Goal: Contribute content

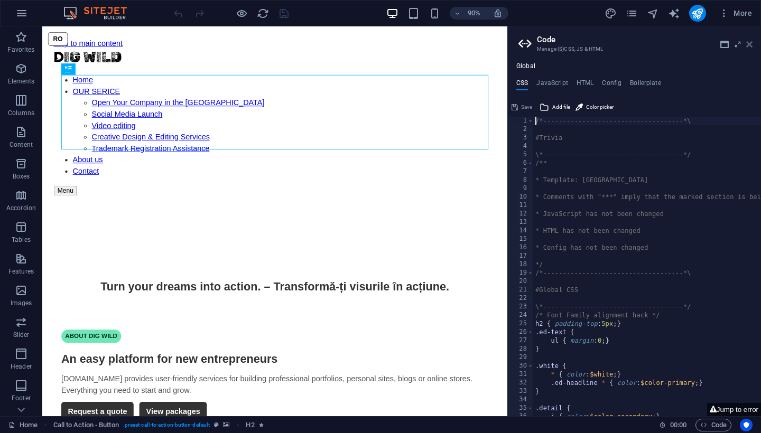
click at [751, 44] on icon at bounding box center [749, 44] width 6 height 8
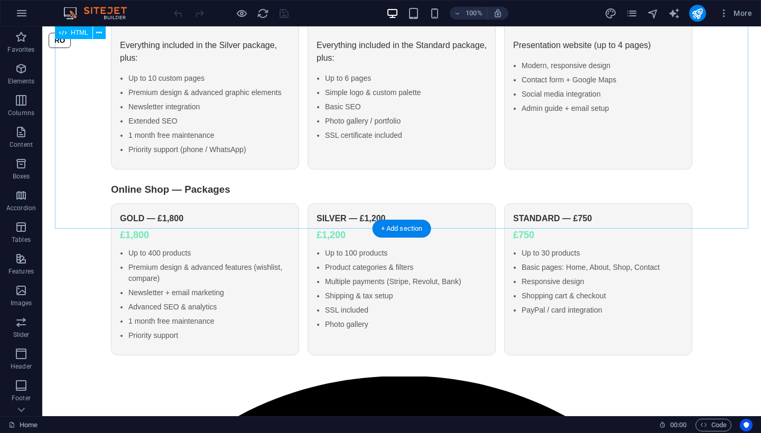
scroll to position [508, 0]
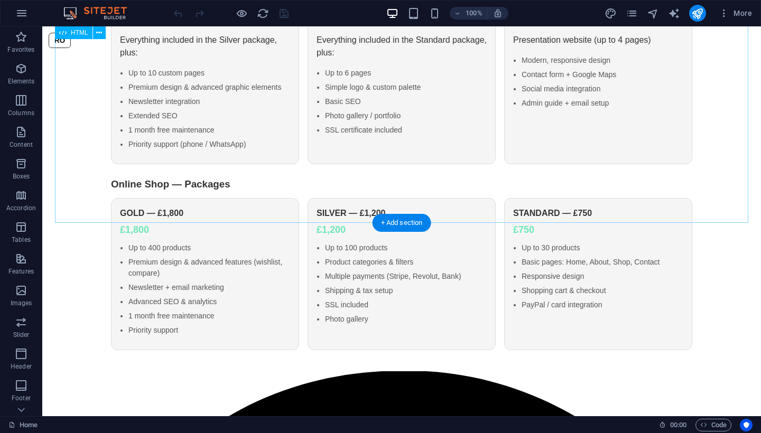
click at [649, 153] on div "Dig Wild — Website & Shop Services RO ABOUT DIG WILD An easy platform for new e…" at bounding box center [401, 102] width 693 height 495
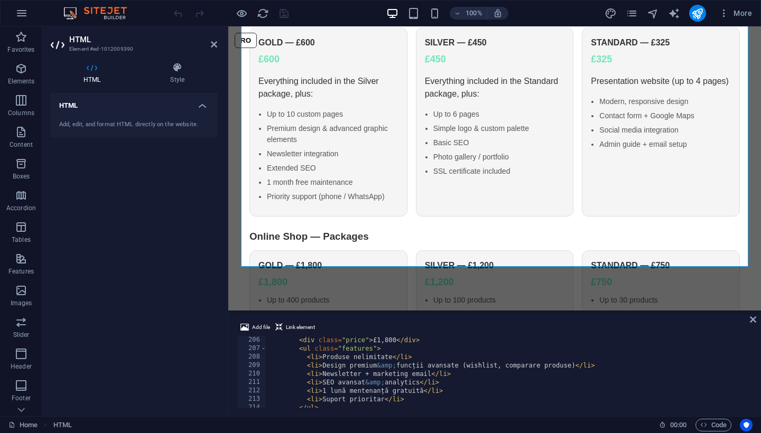
scroll to position [1736, 0]
click at [389, 356] on div "< div class = "price" > £1,800 </ div > < ul class = "features" > < li > Produs…" at bounding box center [634, 376] width 737 height 87
click at [392, 358] on div "< div class = "price" > £1,800 </ div > < ul class = "features" > < li > Produs…" at bounding box center [634, 376] width 737 height 87
click at [321, 355] on div "< div class = "price" > £1,800 </ div > < ul class = "features" > < li > Produs…" at bounding box center [634, 376] width 737 height 87
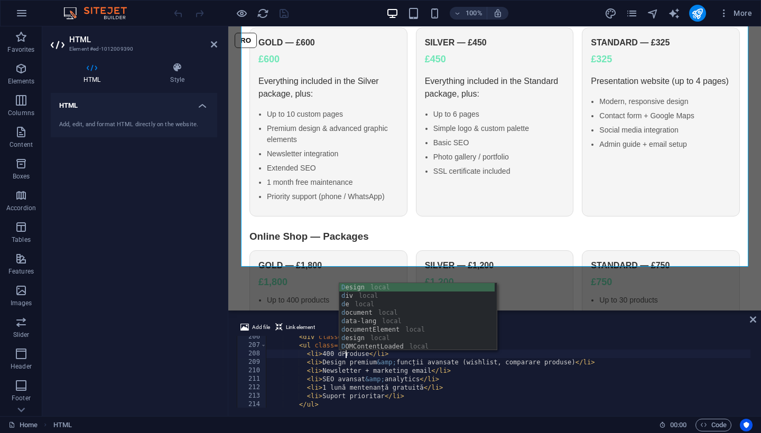
scroll to position [0, 7]
type textarea "<li> 400 de Produse</li>"
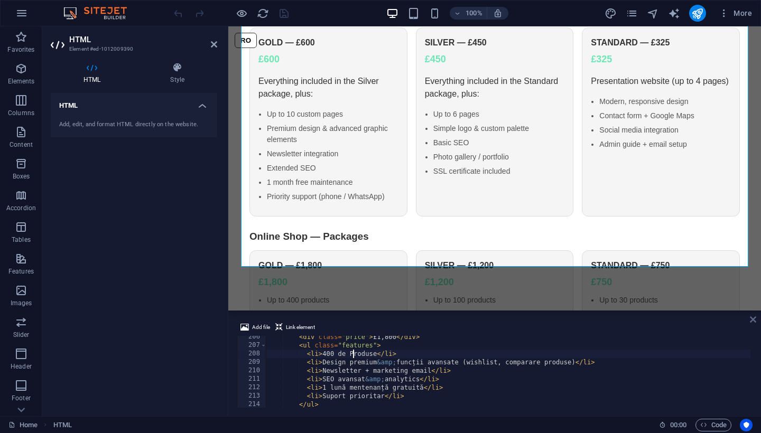
click at [751, 321] on icon at bounding box center [752, 319] width 6 height 8
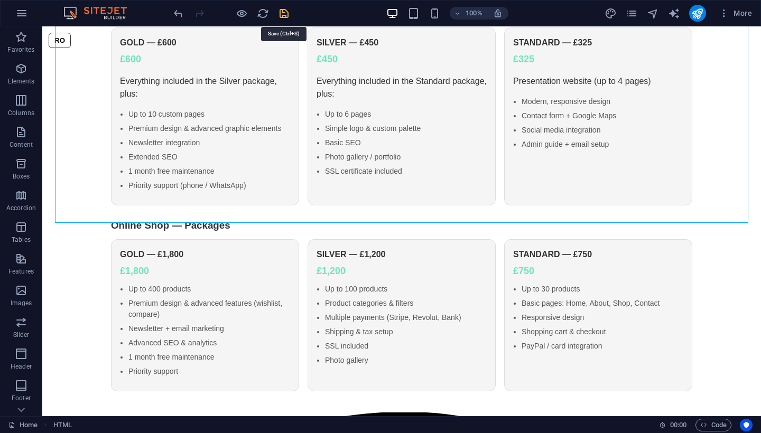
click at [282, 11] on icon "save" at bounding box center [284, 13] width 12 height 12
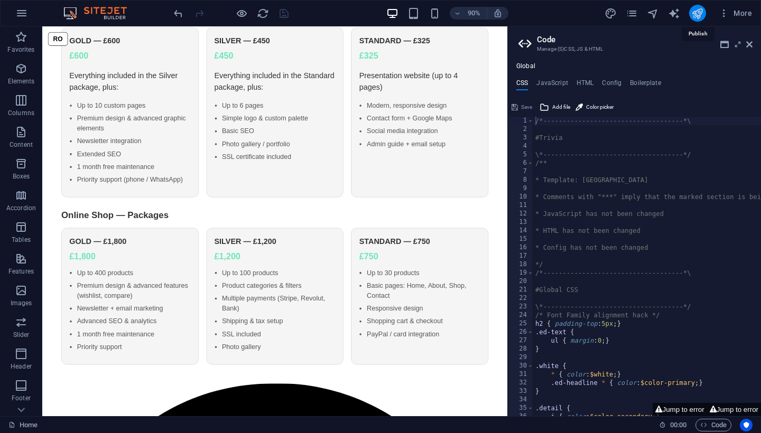
click at [695, 16] on icon "publish" at bounding box center [697, 13] width 12 height 12
